Goal: Information Seeking & Learning: Learn about a topic

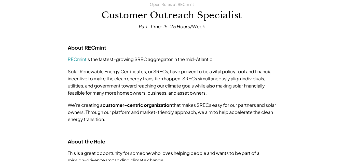
scroll to position [50, 0]
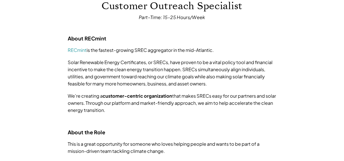
drag, startPoint x: 346, startPoint y: 20, endPoint x: 321, endPoint y: 29, distance: 26.6
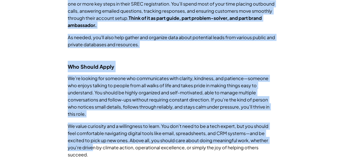
drag, startPoint x: 65, startPoint y: 64, endPoint x: 93, endPoint y: 146, distance: 87.2
click at [93, 146] on div "Open Roles at RECmint Customer Outreach Specialist Part-Time: 15-25 Hours/Week …" at bounding box center [172, 143] width 229 height 674
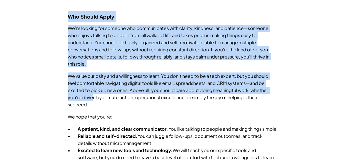
scroll to position [278, 0]
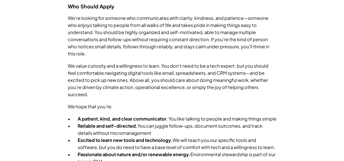
click at [68, 92] on p "We value curiosity and a willingness to learn. You don’t need to be a tech expe…" at bounding box center [172, 80] width 209 height 36
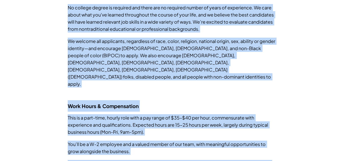
scroll to position [511, 0]
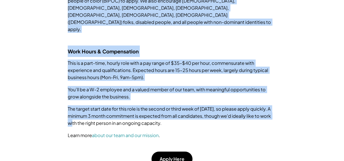
drag, startPoint x: 68, startPoint y: 79, endPoint x: 190, endPoint y: 122, distance: 129.6
copy div "Lorem Ipsumdolo Sitame Consectetura, el SEDDo, eius tempor in ut l etdol magnaa…"
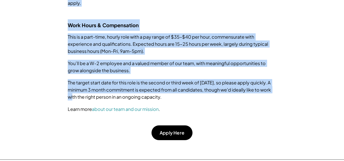
scroll to position [540, 0]
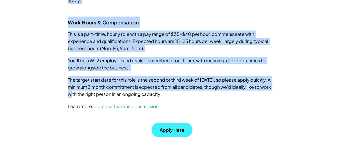
click at [165, 128] on p "Apply Here" at bounding box center [172, 130] width 25 height 5
